Goal: Task Accomplishment & Management: Complete application form

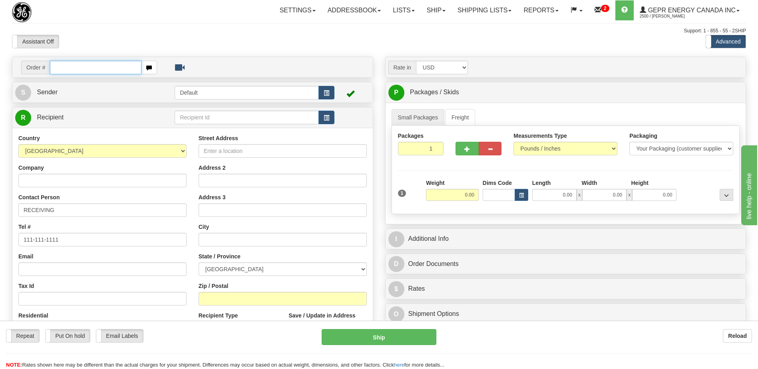
drag, startPoint x: 70, startPoint y: 70, endPoint x: 75, endPoint y: 83, distance: 13.5
click at [70, 70] on input "text" at bounding box center [95, 68] width 91 height 14
paste input "86700003"
type input "86700003"
click at [100, 43] on body "Training Course Close Toggle navigation Settings Shipping Preferences New Recip…" at bounding box center [379, 184] width 758 height 369
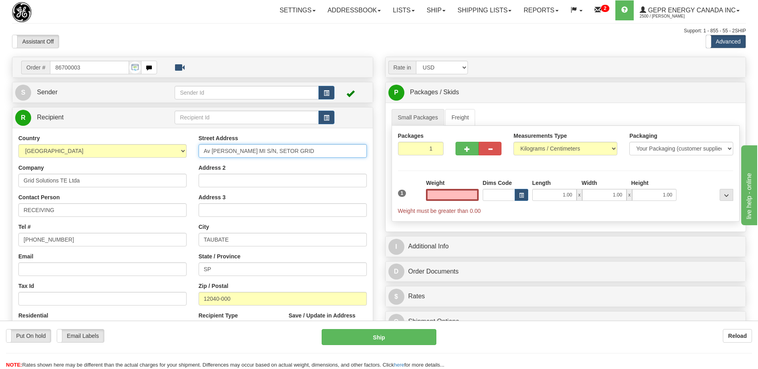
type input "0.00"
drag, startPoint x: 317, startPoint y: 150, endPoint x: 172, endPoint y: 162, distance: 145.1
click at [172, 162] on div "Country [GEOGRAPHIC_DATA] [GEOGRAPHIC_DATA] [GEOGRAPHIC_DATA] [GEOGRAPHIC_DATA]…" at bounding box center [192, 241] width 360 height 215
paste input "V. [PERSON_NAME] S/N, SETOR GRID"
type input "AV. [PERSON_NAME] S/N, SETOR GRID"
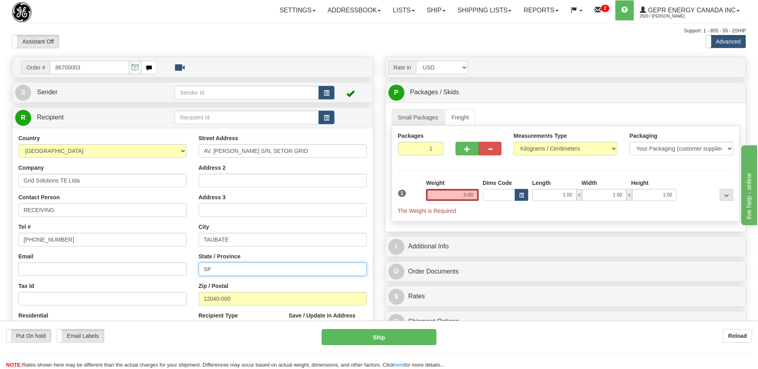
drag, startPoint x: 221, startPoint y: 266, endPoint x: 206, endPoint y: 270, distance: 15.4
click at [206, 270] on input "SP" at bounding box center [283, 270] width 168 height 14
type input "S"
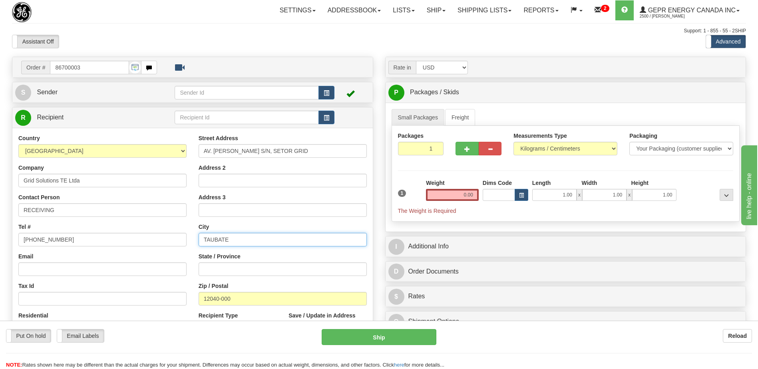
click at [250, 238] on input "TAUBATE" at bounding box center [283, 240] width 168 height 14
type input "TAUBATE, [GEOGRAPHIC_DATA]"
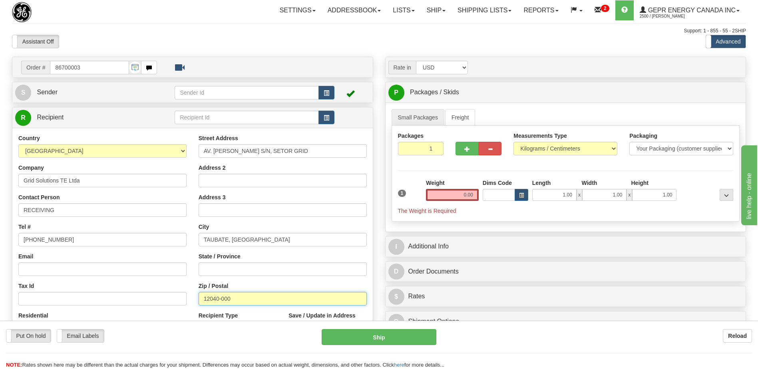
click at [237, 298] on input "12040-000" at bounding box center [283, 299] width 168 height 14
type input "12040-001"
click at [128, 282] on div "Tax Id" at bounding box center [102, 294] width 168 height 24
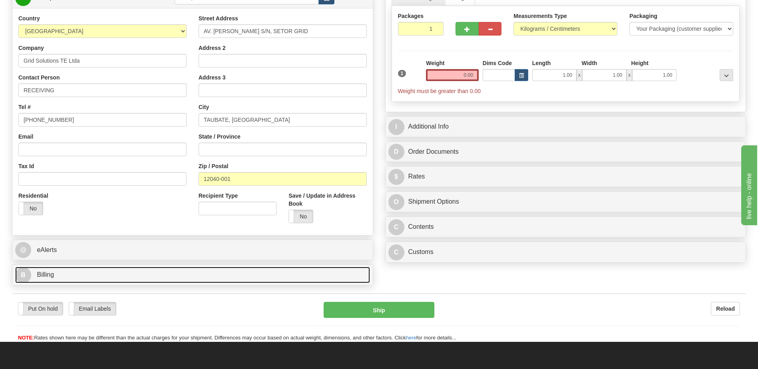
click at [68, 272] on link "B Billing" at bounding box center [192, 275] width 355 height 16
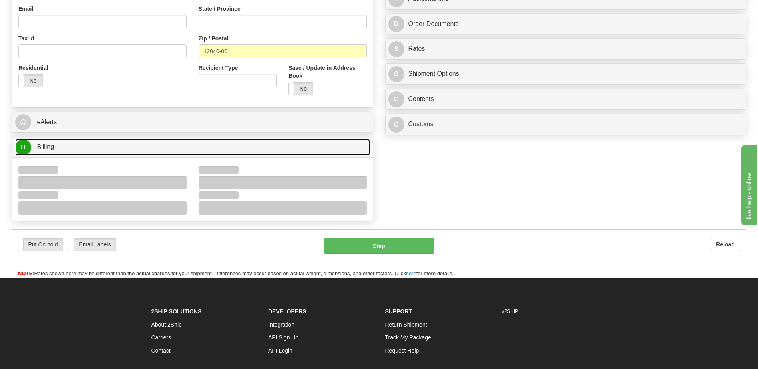
scroll to position [280, 0]
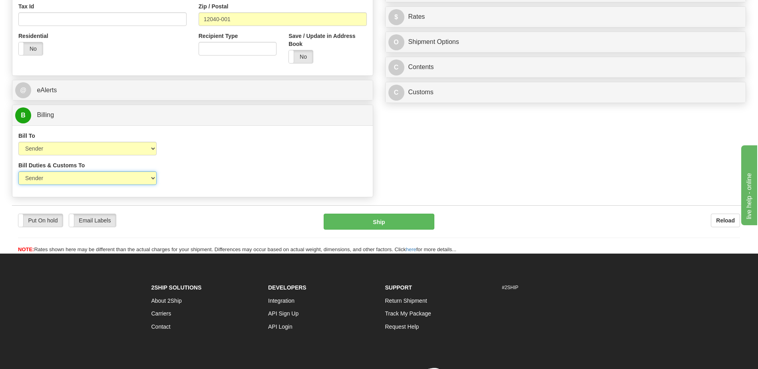
drag, startPoint x: 112, startPoint y: 173, endPoint x: 111, endPoint y: 181, distance: 7.2
click at [112, 173] on select "Sender Recipient Third Party" at bounding box center [87, 178] width 138 height 14
select select "2"
click at [18, 171] on select "Sender Recipient Third Party" at bounding box center [87, 178] width 138 height 14
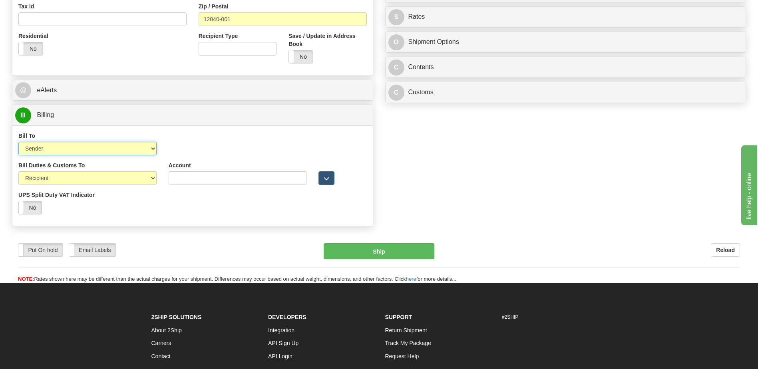
drag, startPoint x: 116, startPoint y: 151, endPoint x: 111, endPoint y: 157, distance: 7.6
click at [116, 151] on select "Sender Recipient Third Party Collect" at bounding box center [87, 149] width 138 height 14
select select "2"
click at [18, 142] on select "Sender Recipient Third Party Collect" at bounding box center [87, 149] width 138 height 14
click at [181, 151] on input "Account" at bounding box center [238, 149] width 138 height 14
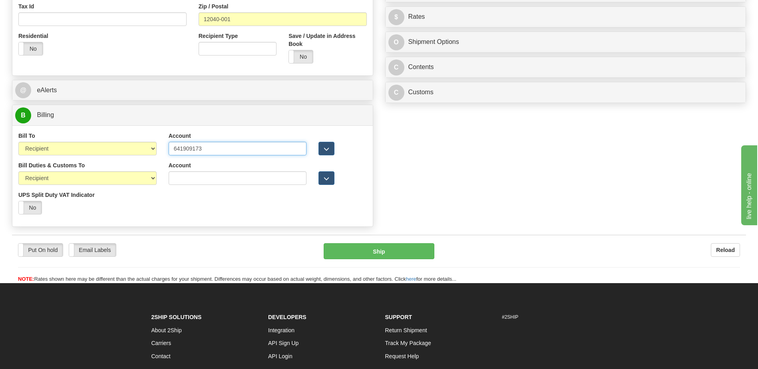
click at [181, 151] on input "641909173" at bounding box center [238, 149] width 138 height 14
type input "641909173"
click at [193, 177] on input "Account" at bounding box center [238, 178] width 138 height 14
paste input "641909173"
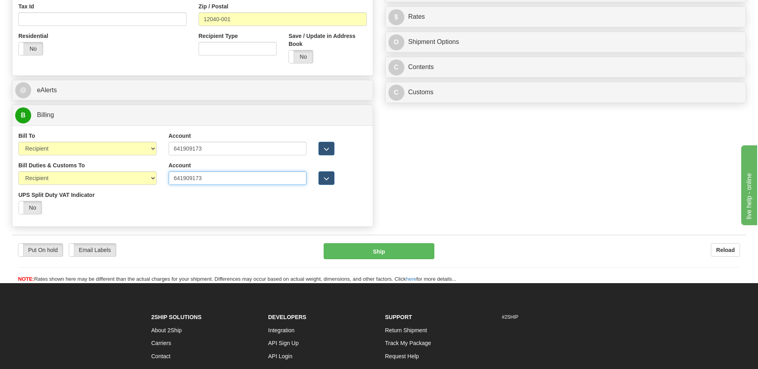
type input "641909173"
click at [257, 215] on div "Bill Duties & Customs To Sender Recipient Third Party UPS Split Duty VAT Indica…" at bounding box center [192, 190] width 360 height 59
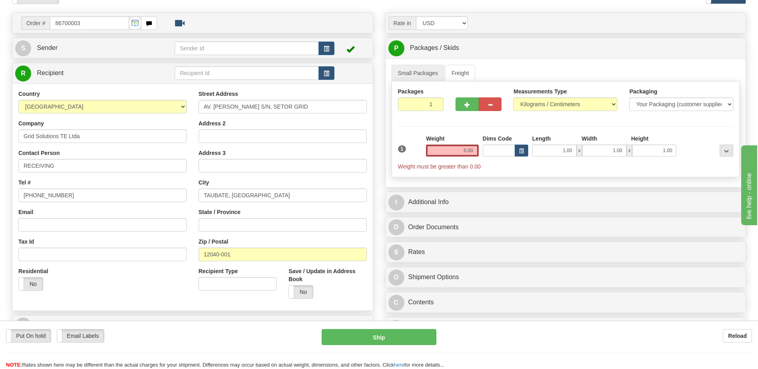
scroll to position [40, 0]
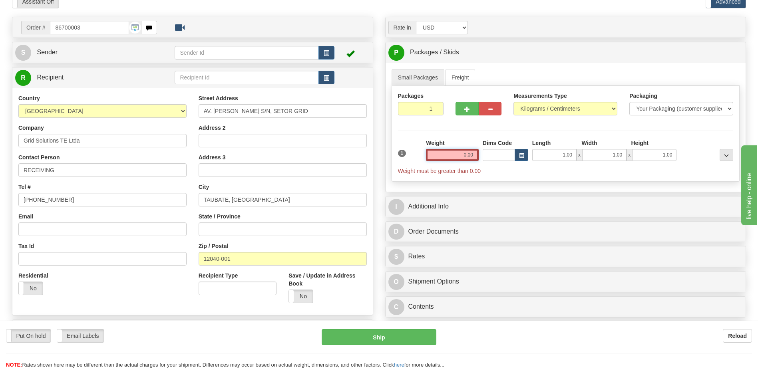
click at [469, 159] on input "0.00" at bounding box center [452, 155] width 53 height 12
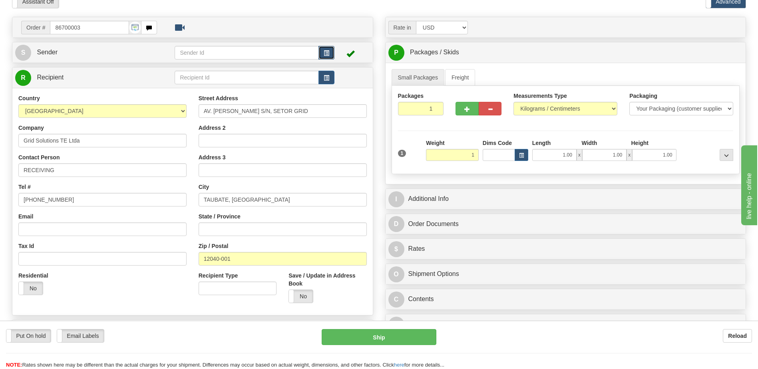
type input "1.00"
click at [329, 53] on button "button" at bounding box center [326, 53] width 16 height 14
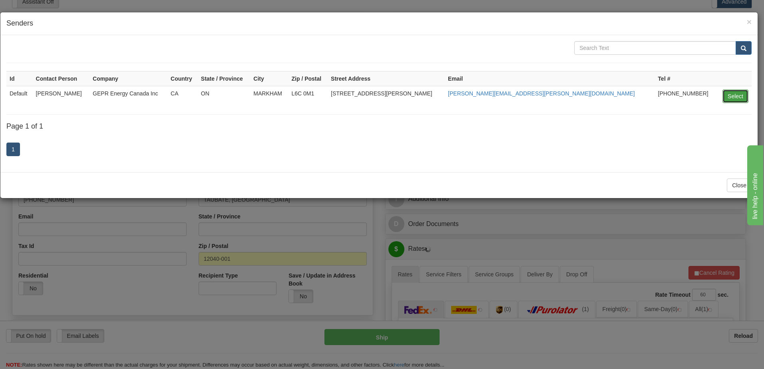
click at [736, 97] on button "Select" at bounding box center [735, 97] width 26 height 14
type input "Default"
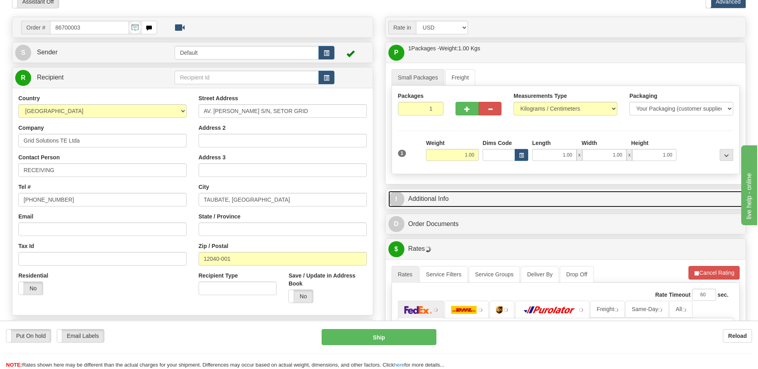
click at [491, 201] on link "I Additional Info" at bounding box center [565, 199] width 355 height 16
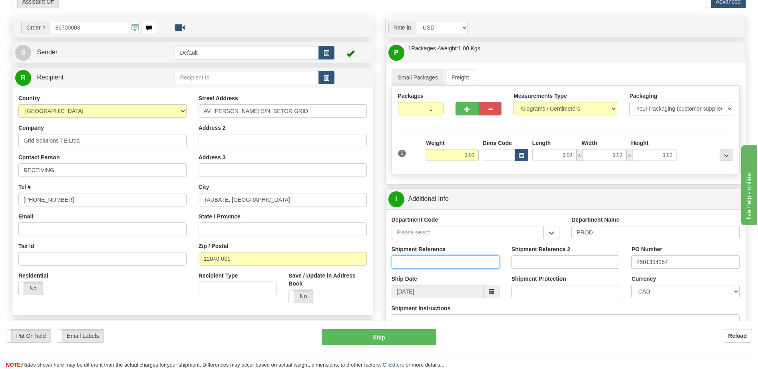
click at [411, 263] on input "Shipment Reference" at bounding box center [446, 262] width 108 height 14
paste input "5399005852"
type input "5399005852"
click at [642, 289] on select "CAD USD EUR ZAR [PERSON_NAME] ARN AUD AUS AWG BBD BFR BGN BHD BMD BND BRC BRL C…" at bounding box center [685, 292] width 108 height 14
select select "1"
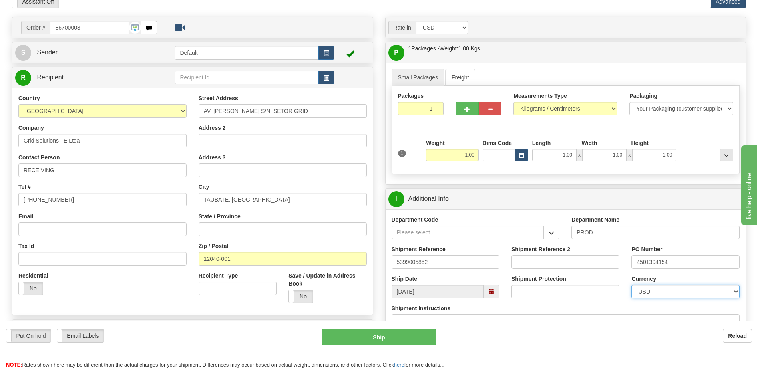
click at [631, 285] on select "CAD USD EUR ZAR [PERSON_NAME] ARN AUD AUS AWG BBD BFR BGN BHD BMD BND BRC BRL C…" at bounding box center [685, 292] width 108 height 14
click at [303, 156] on div "Address 3" at bounding box center [283, 165] width 168 height 24
click at [467, 157] on input "1.00" at bounding box center [452, 155] width 53 height 12
type input "0.20"
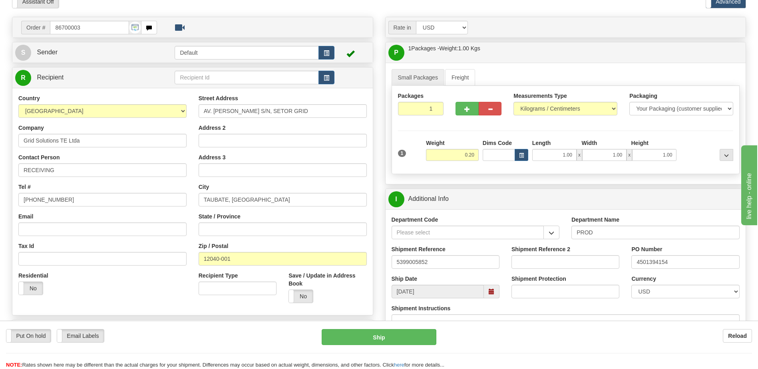
click at [353, 159] on div "Address 3" at bounding box center [283, 165] width 168 height 24
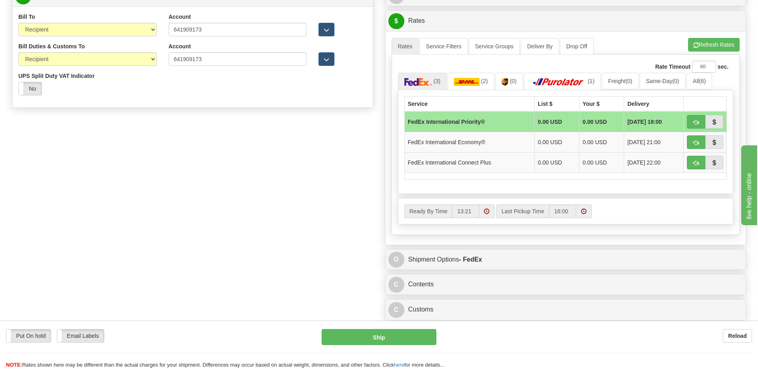
scroll to position [400, 0]
click at [697, 119] on span "button" at bounding box center [696, 121] width 6 height 5
type input "01"
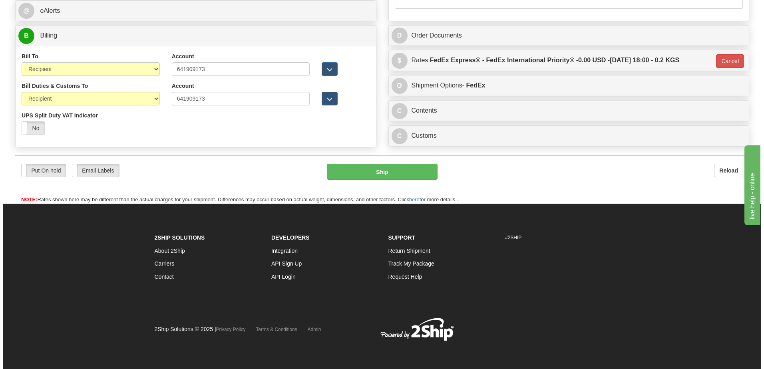
scroll to position [360, 0]
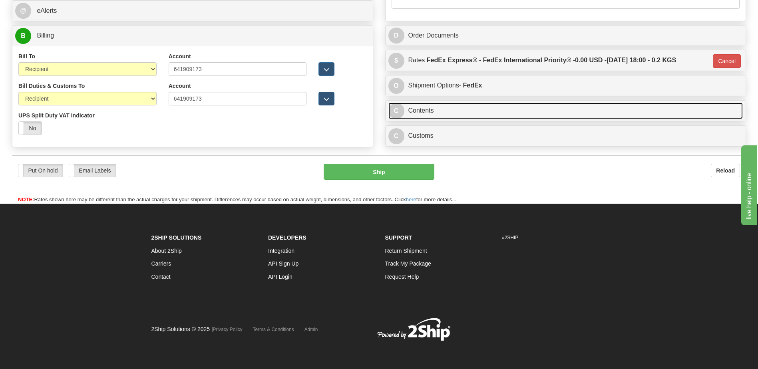
click at [463, 107] on link "C Contents" at bounding box center [565, 111] width 355 height 16
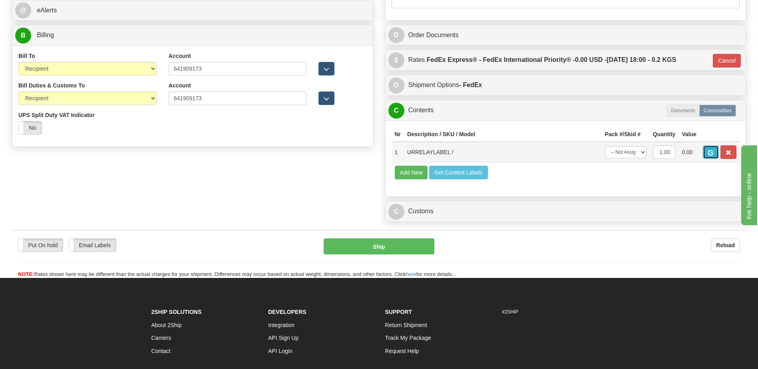
click at [712, 154] on span "button" at bounding box center [711, 152] width 6 height 5
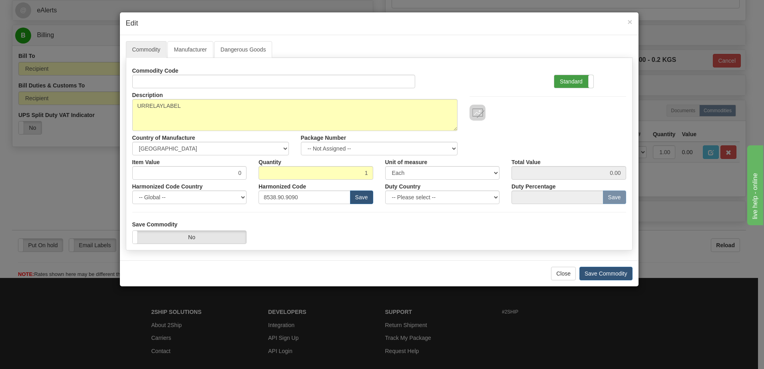
click at [573, 84] on label "Standard" at bounding box center [573, 81] width 39 height 13
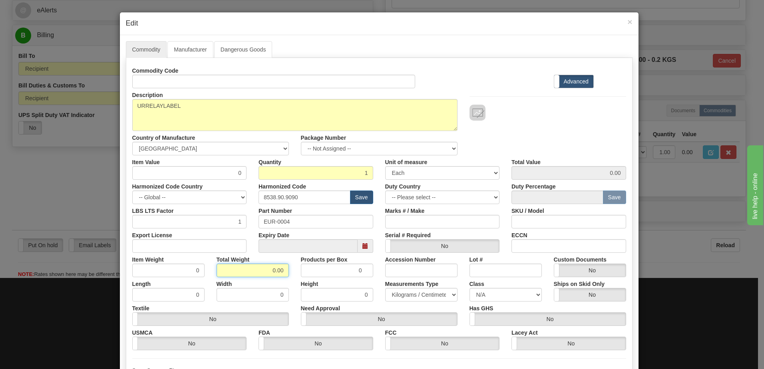
drag, startPoint x: 263, startPoint y: 271, endPoint x: 300, endPoint y: 274, distance: 37.3
click at [300, 274] on div "Item Weight 0 Total Weight 0.00 Products per Box 0 Accession Number Lot # Custo…" at bounding box center [379, 265] width 506 height 24
type input ".1"
type input "0.1000"
click at [175, 271] on input "0.1000" at bounding box center [168, 271] width 72 height 14
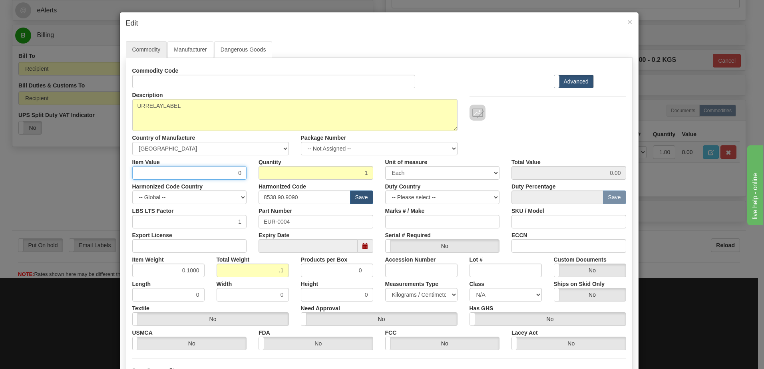
drag, startPoint x: 219, startPoint y: 173, endPoint x: 276, endPoint y: 169, distance: 56.5
click at [276, 169] on div "Item Value 0 Quantity 1 Unit of measure 3 Thousand Square Inches Adjustments 56…" at bounding box center [379, 167] width 506 height 24
type input "59.00"
click at [276, 169] on input "1" at bounding box center [316, 173] width 115 height 14
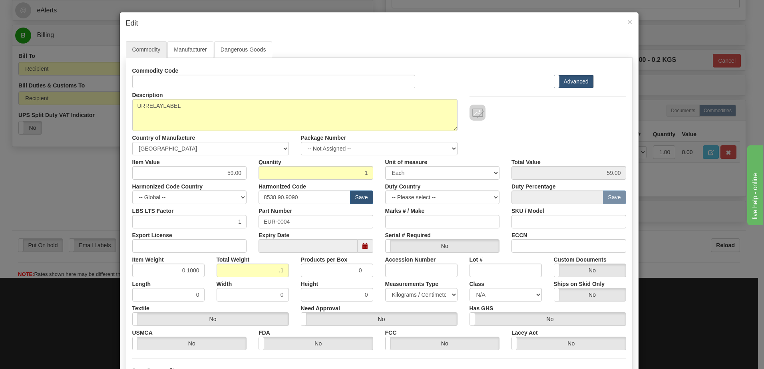
click at [549, 131] on div "Description URRELAYLABEL Country of Manufacture -- Unknown -- [GEOGRAPHIC_DATA]…" at bounding box center [379, 121] width 506 height 67
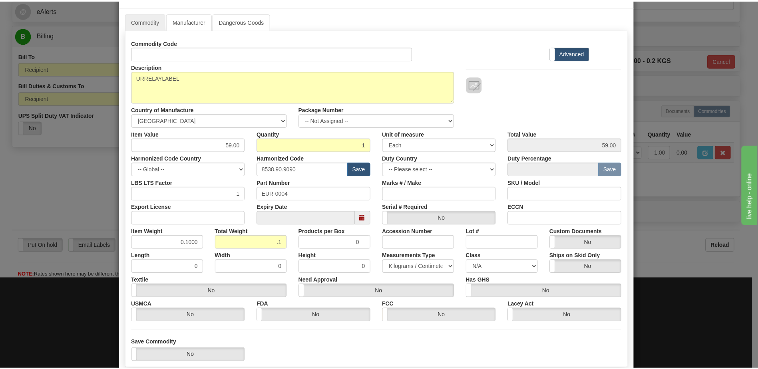
scroll to position [76, 0]
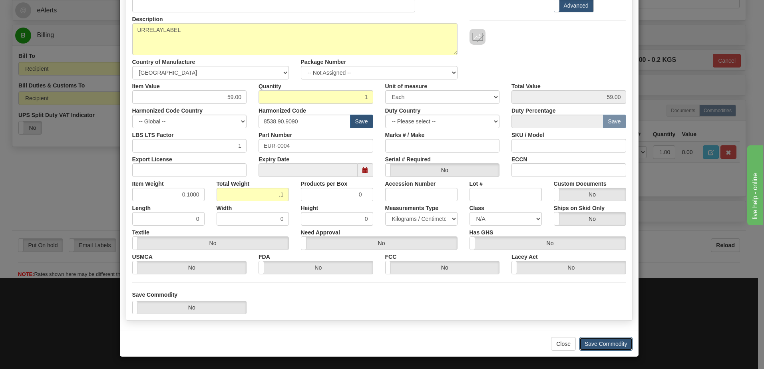
click at [609, 345] on button "Save Commodity" at bounding box center [605, 344] width 53 height 14
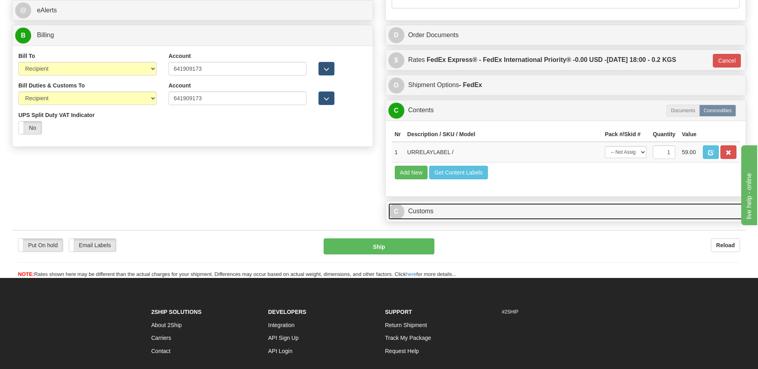
click at [448, 209] on link "C Customs" at bounding box center [565, 211] width 355 height 16
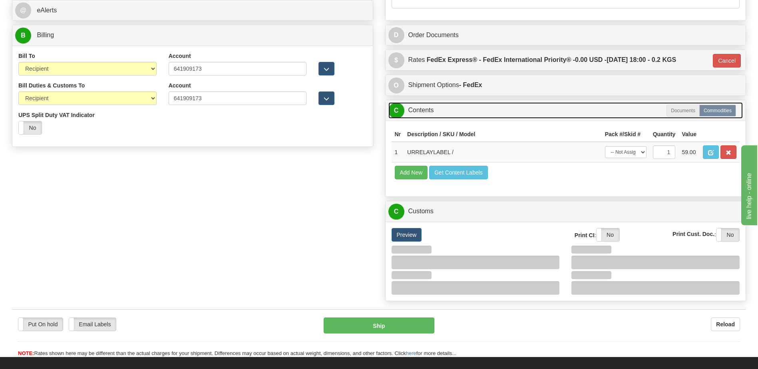
click at [436, 112] on link "C Contents" at bounding box center [565, 110] width 355 height 16
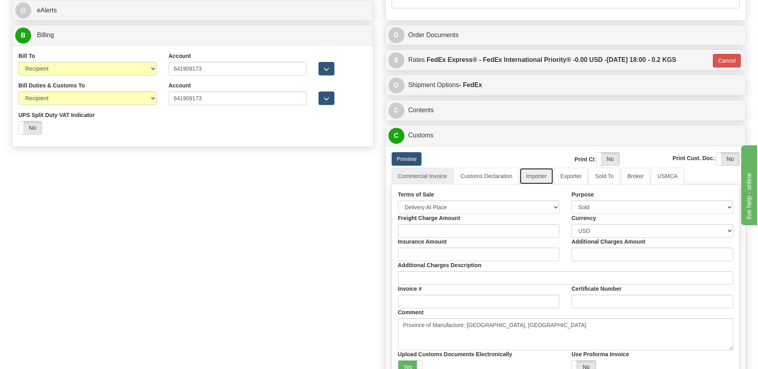
click at [531, 175] on link "Importer" at bounding box center [536, 176] width 34 height 17
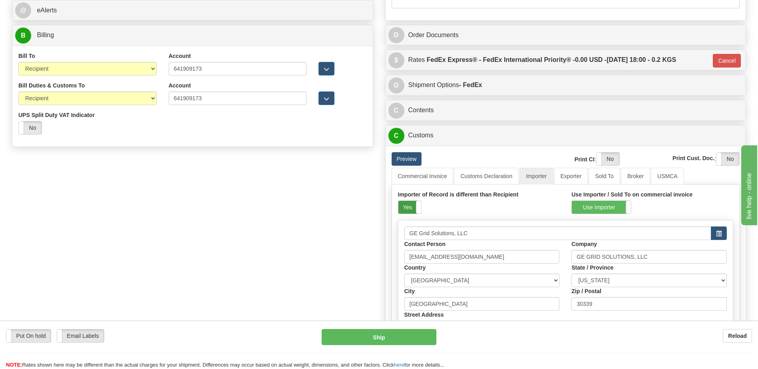
click at [413, 205] on label "Yes" at bounding box center [409, 207] width 23 height 13
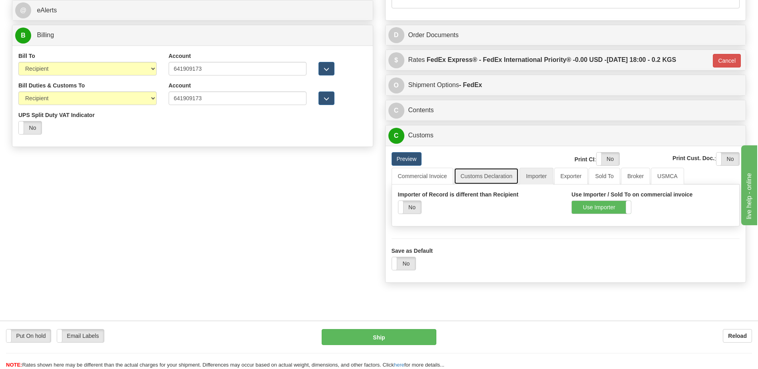
click at [475, 178] on link "Customs Declaration" at bounding box center [486, 176] width 65 height 17
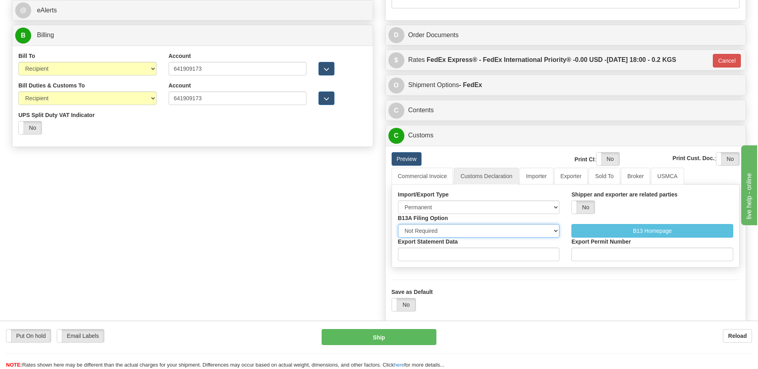
click at [461, 232] on select "Not Required Manual Electronic Summary Reporting" at bounding box center [479, 231] width 162 height 14
click at [450, 228] on select "Not Required Manual Electronic Summary Reporting" at bounding box center [479, 231] width 162 height 14
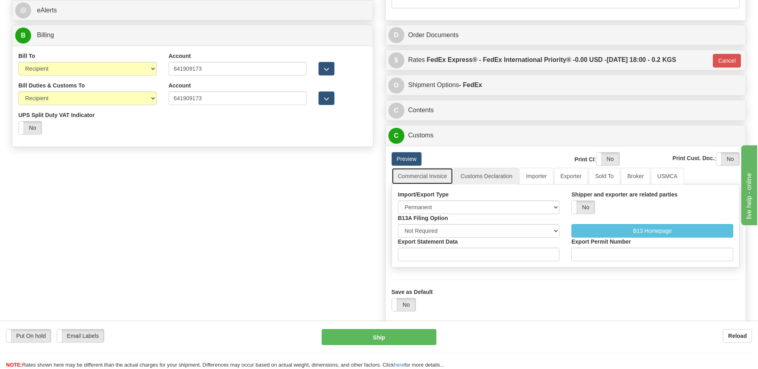
click at [435, 177] on link "Commercial Invoice" at bounding box center [423, 176] width 62 height 17
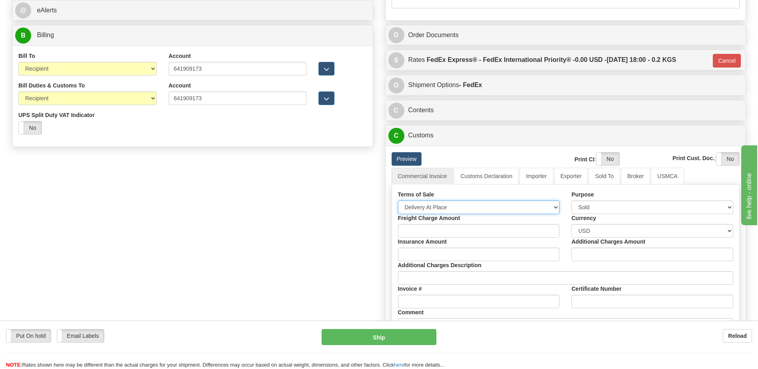
click at [430, 206] on select "Free Carrier Free On Board Ex Works Delivered Duty Unpaid Delivered Duty Paid C…" at bounding box center [479, 208] width 162 height 14
select select "4"
click at [398, 201] on select "Free Carrier Free On Board Ex Works Delivered Duty Unpaid Delivered Duty Paid C…" at bounding box center [479, 208] width 162 height 14
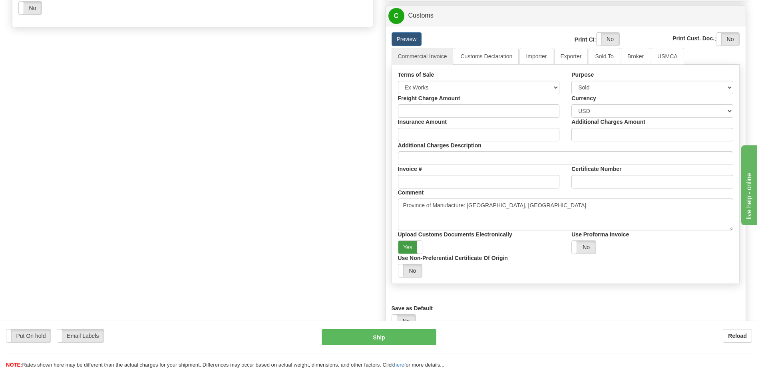
click at [406, 245] on label "Yes" at bounding box center [410, 247] width 24 height 13
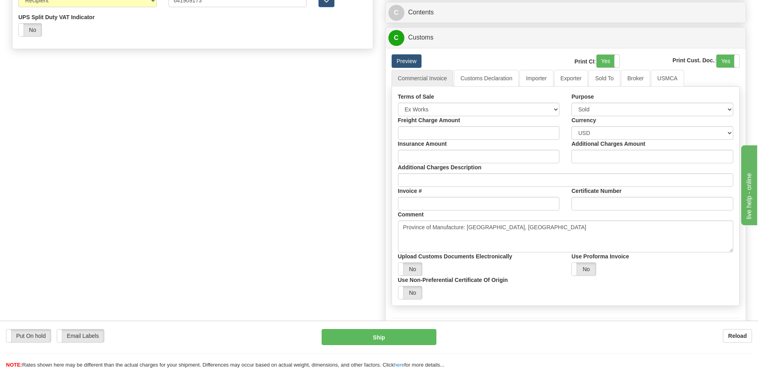
scroll to position [400, 0]
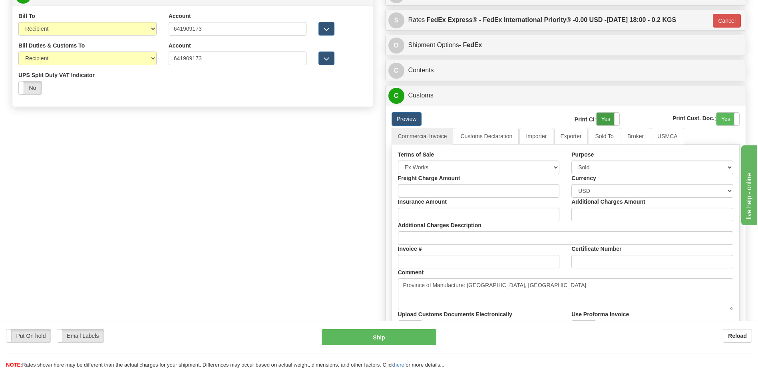
click at [607, 119] on label "Yes" at bounding box center [608, 119] width 23 height 13
click at [721, 115] on label "Yes" at bounding box center [727, 119] width 23 height 13
click at [497, 142] on link "Customs Declaration" at bounding box center [486, 136] width 65 height 17
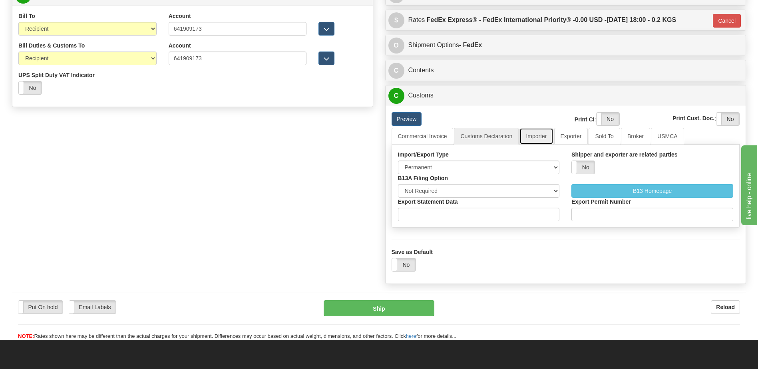
click at [531, 130] on link "Importer" at bounding box center [536, 136] width 34 height 17
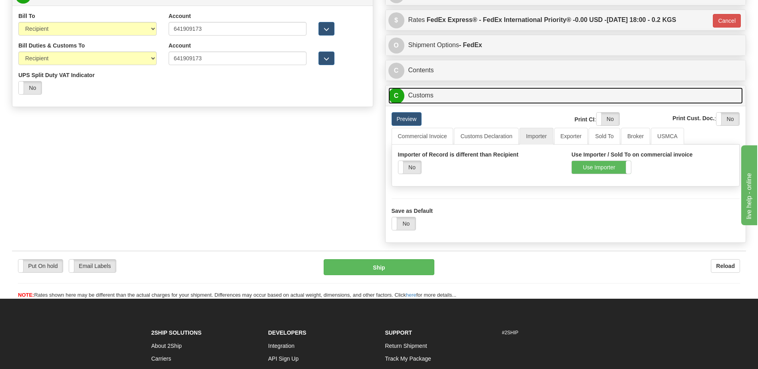
click at [453, 94] on link "C Customs" at bounding box center [565, 96] width 355 height 16
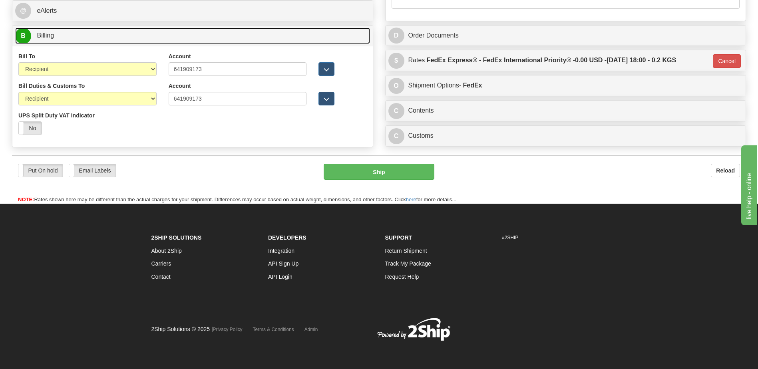
click at [66, 38] on link "B Billing" at bounding box center [192, 36] width 355 height 16
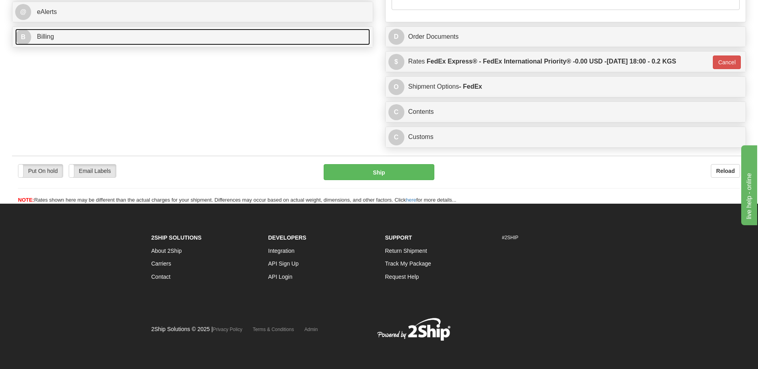
scroll to position [358, 0]
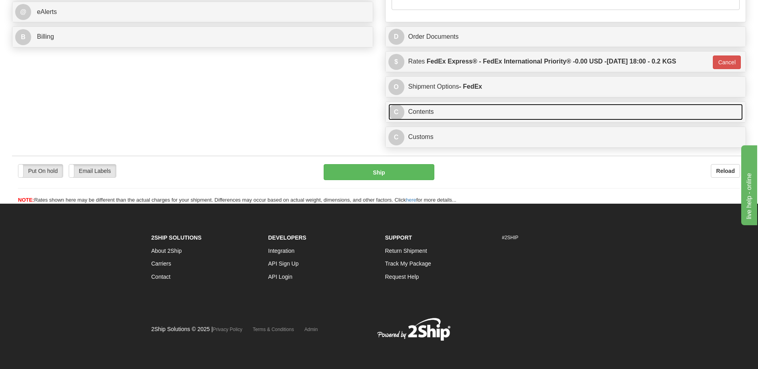
click at [420, 113] on link "C Contents" at bounding box center [565, 112] width 355 height 16
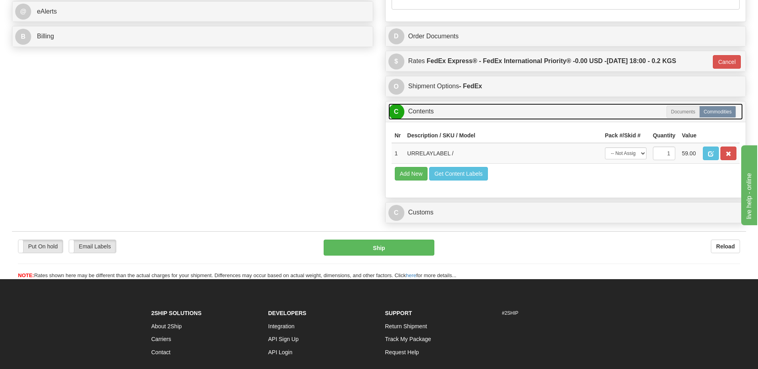
click at [420, 113] on link "C Contents" at bounding box center [565, 111] width 355 height 16
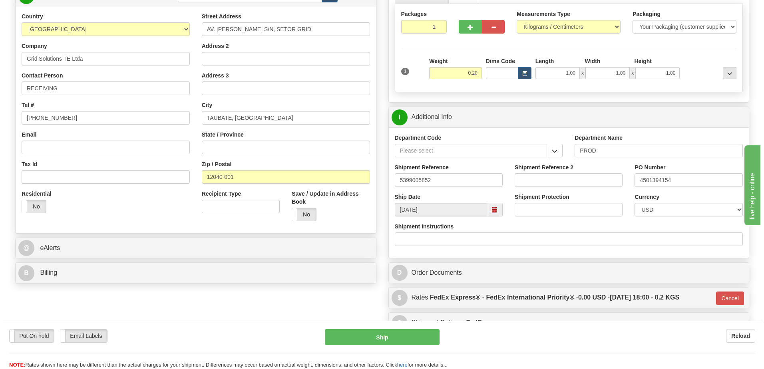
scroll to position [119, 0]
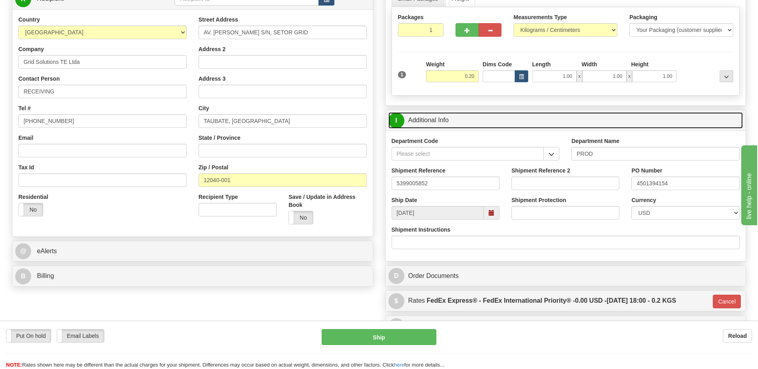
click at [433, 122] on link "I Additional Info" at bounding box center [565, 120] width 355 height 16
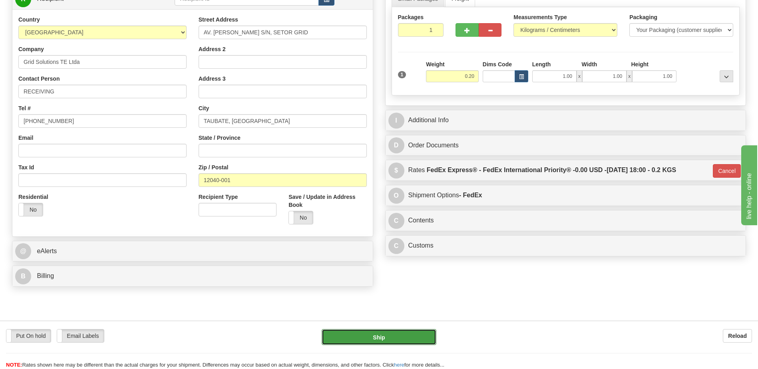
click at [365, 338] on button "Ship" at bounding box center [379, 337] width 114 height 16
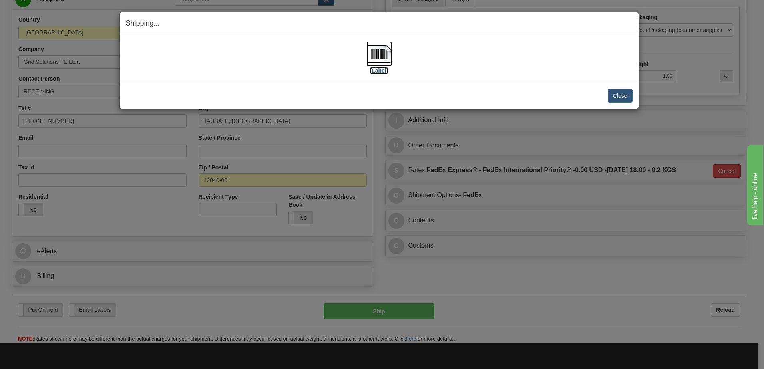
click at [382, 54] on img at bounding box center [379, 54] width 26 height 26
